Goal: Find specific page/section: Find specific page/section

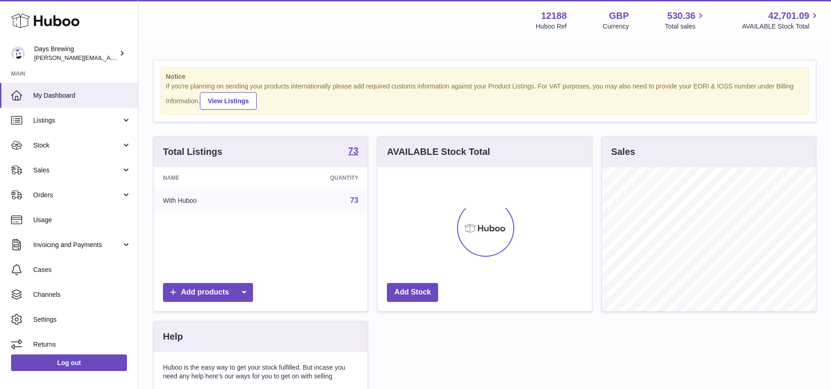
scroll to position [144, 214]
click at [97, 151] on link "Stock" at bounding box center [69, 145] width 138 height 25
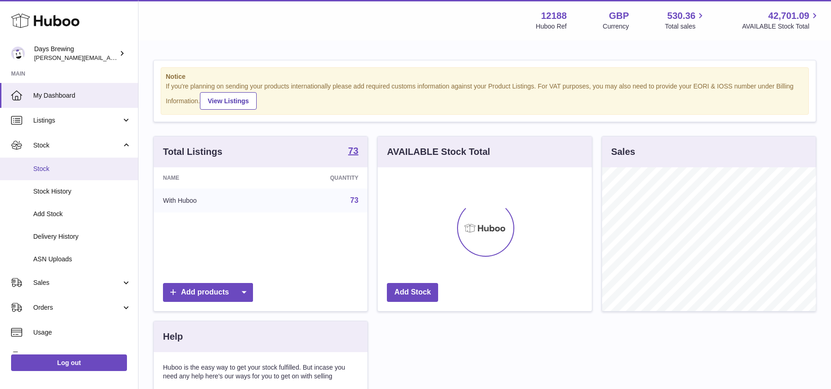
click at [75, 169] on span "Stock" at bounding box center [82, 169] width 98 height 9
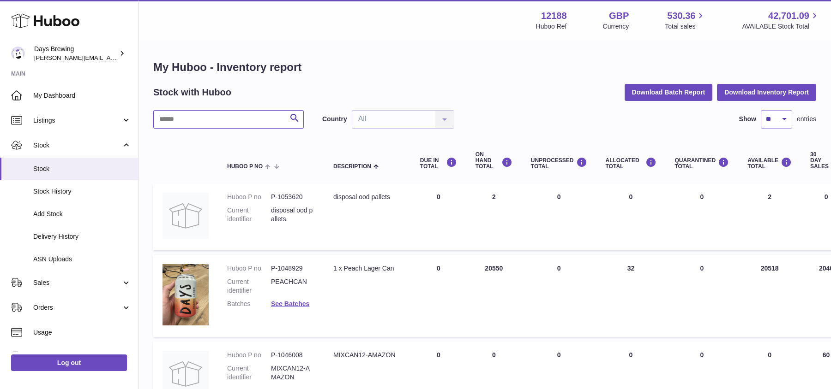
click at [239, 124] on input "text" at bounding box center [228, 119] width 150 height 18
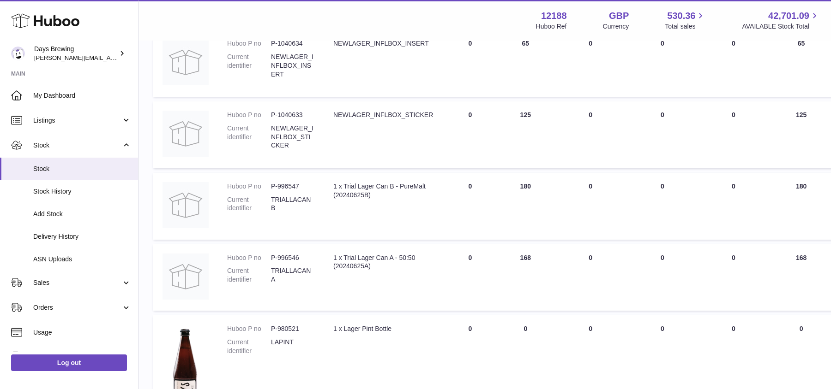
scroll to position [669, 0]
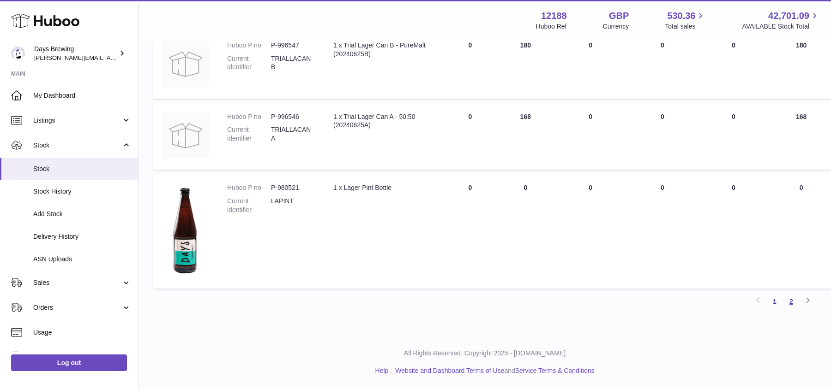
click at [792, 301] on link "2" at bounding box center [791, 301] width 17 height 17
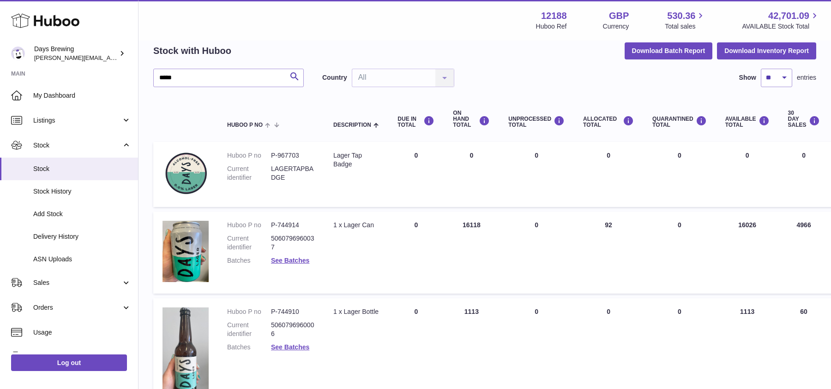
scroll to position [145, 0]
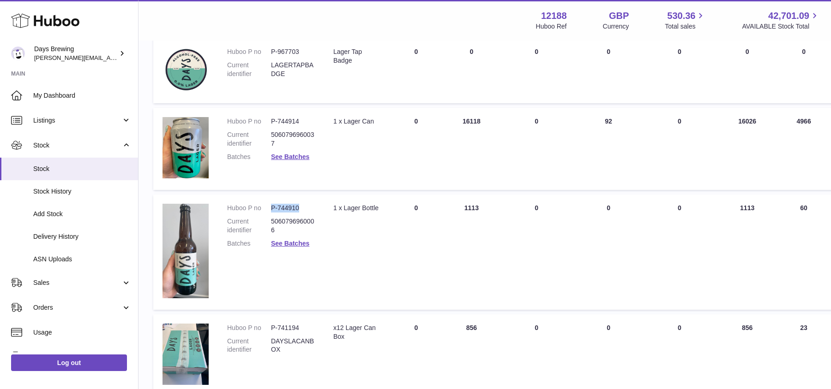
drag, startPoint x: 305, startPoint y: 207, endPoint x: 270, endPoint y: 209, distance: 34.6
click at [270, 209] on dl "Huboo P no P-744910 Current identifier 5060796960006 Batches See Batches" at bounding box center [271, 228] width 88 height 49
copy dl "P-744910"
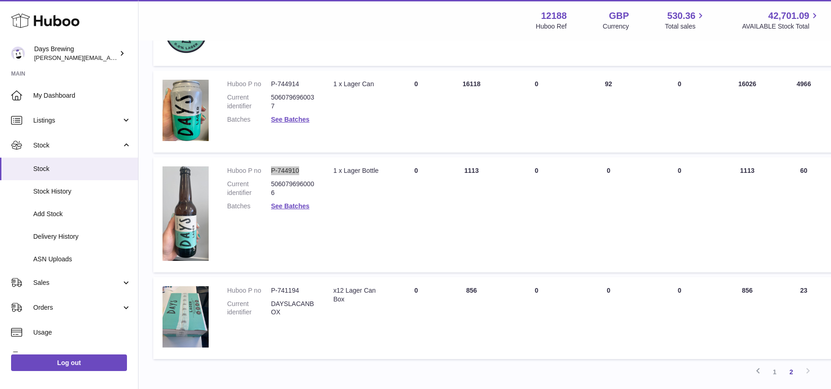
scroll to position [0, 0]
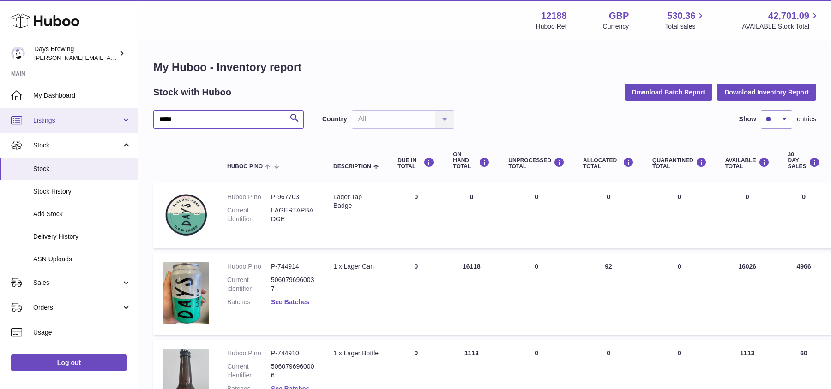
drag, startPoint x: 189, startPoint y: 122, endPoint x: 136, endPoint y: 115, distance: 53.5
click at [136, 115] on div "Huboo Days Brewing [PERSON_NAME][EMAIL_ADDRESS][DOMAIN_NAME] Main My Dashboard …" at bounding box center [415, 321] width 831 height 643
type input "****"
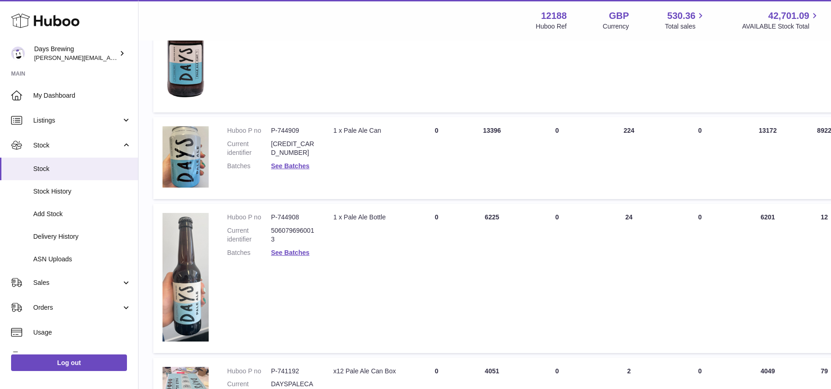
scroll to position [534, 0]
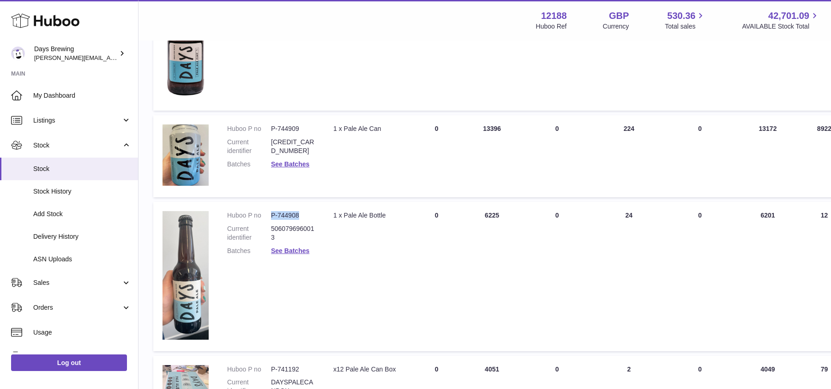
drag, startPoint x: 299, startPoint y: 217, endPoint x: 272, endPoint y: 216, distance: 26.8
click at [272, 216] on dd "P-744908" at bounding box center [293, 215] width 44 height 9
copy dd "P-744908"
click at [278, 251] on link "See Batches" at bounding box center [290, 250] width 38 height 7
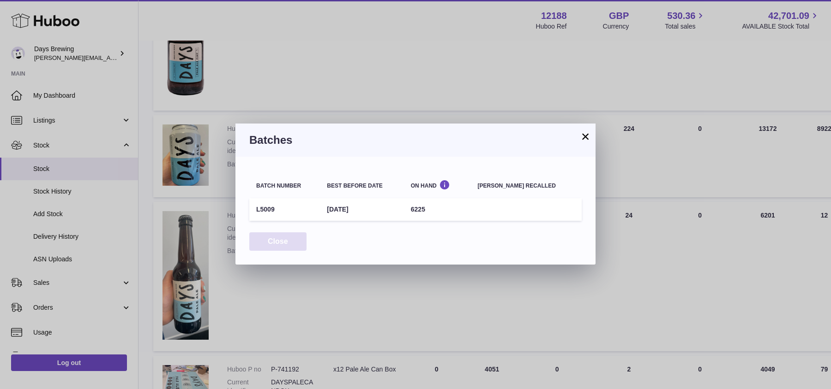
click at [271, 240] on button "Close" at bounding box center [277, 242] width 57 height 19
